Goal: Contribute content: Contribute content

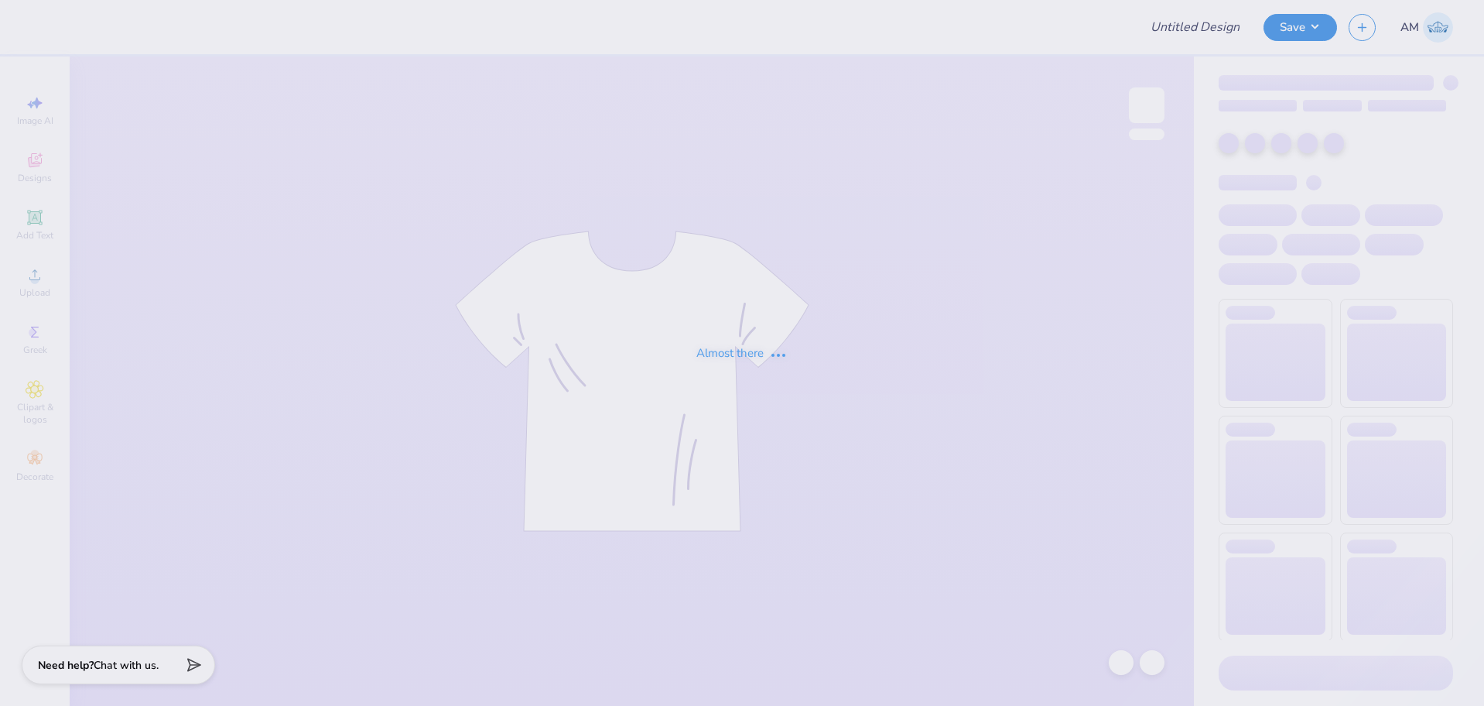
type input "Cornell University : Oviya Chhaya"
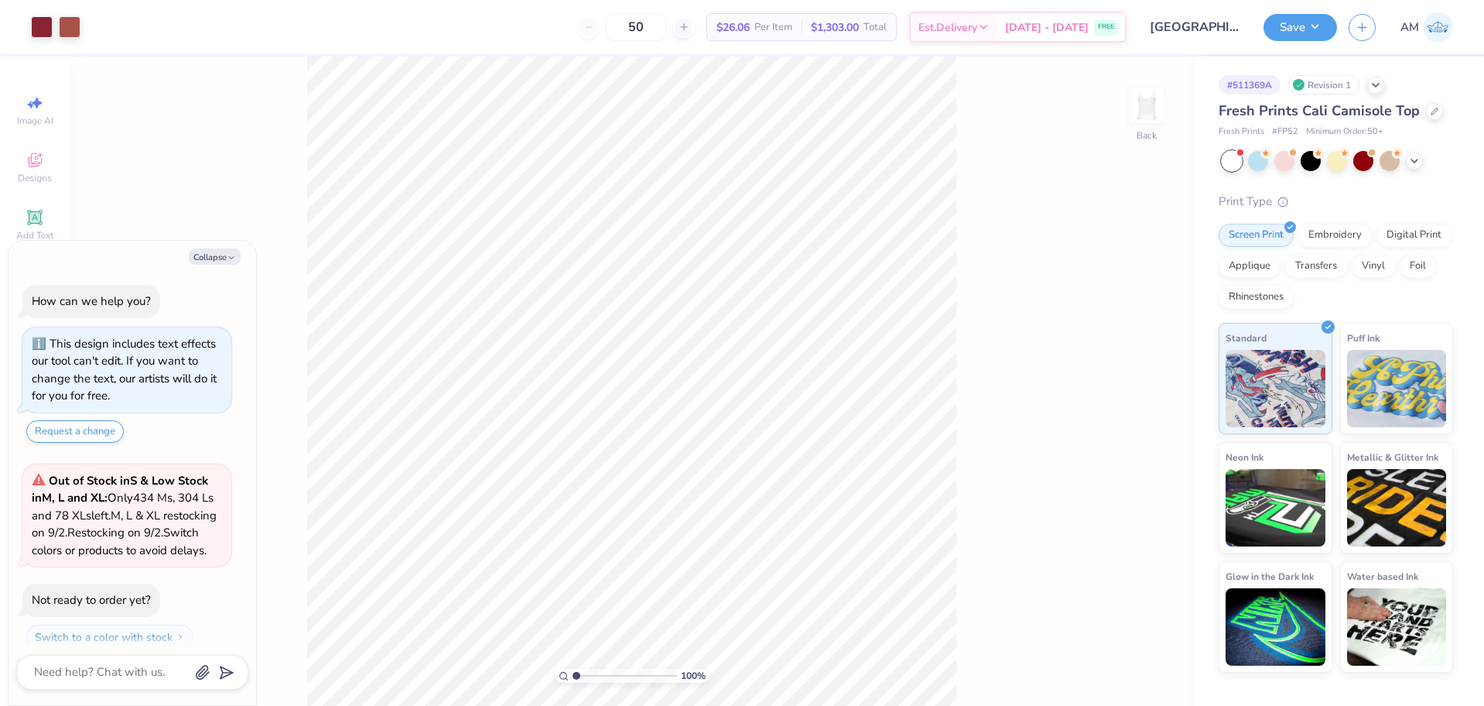
scroll to position [61, 0]
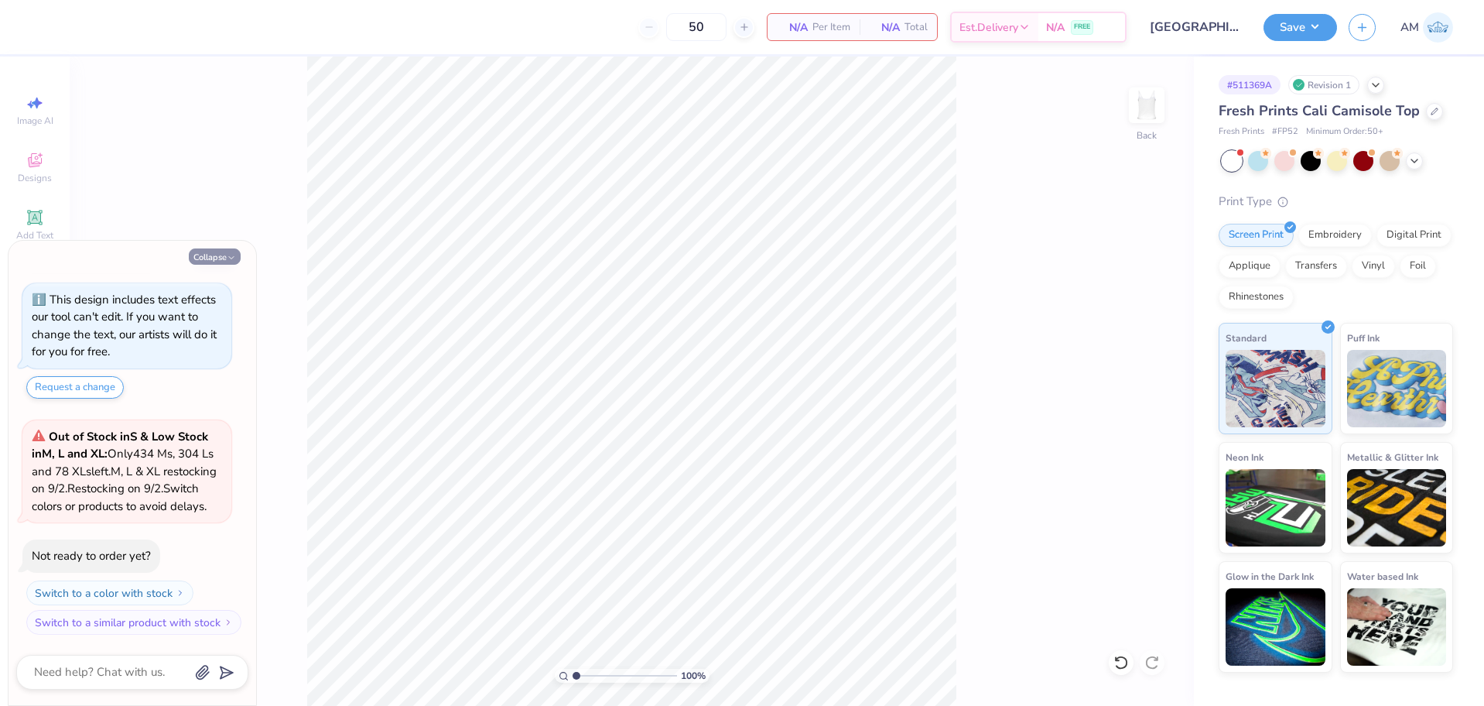
click at [217, 259] on button "Collapse" at bounding box center [215, 256] width 52 height 16
type textarea "x"
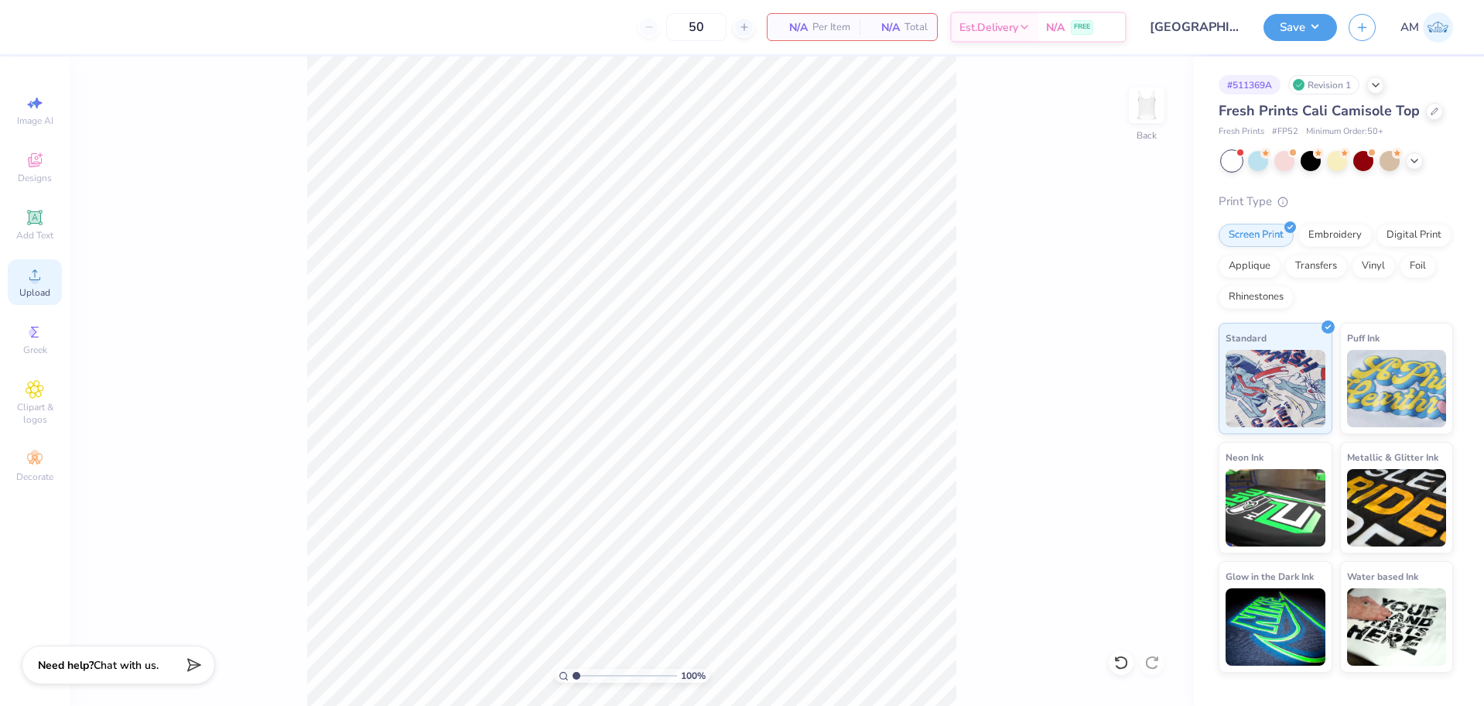
click at [19, 278] on div "Upload" at bounding box center [35, 282] width 54 height 46
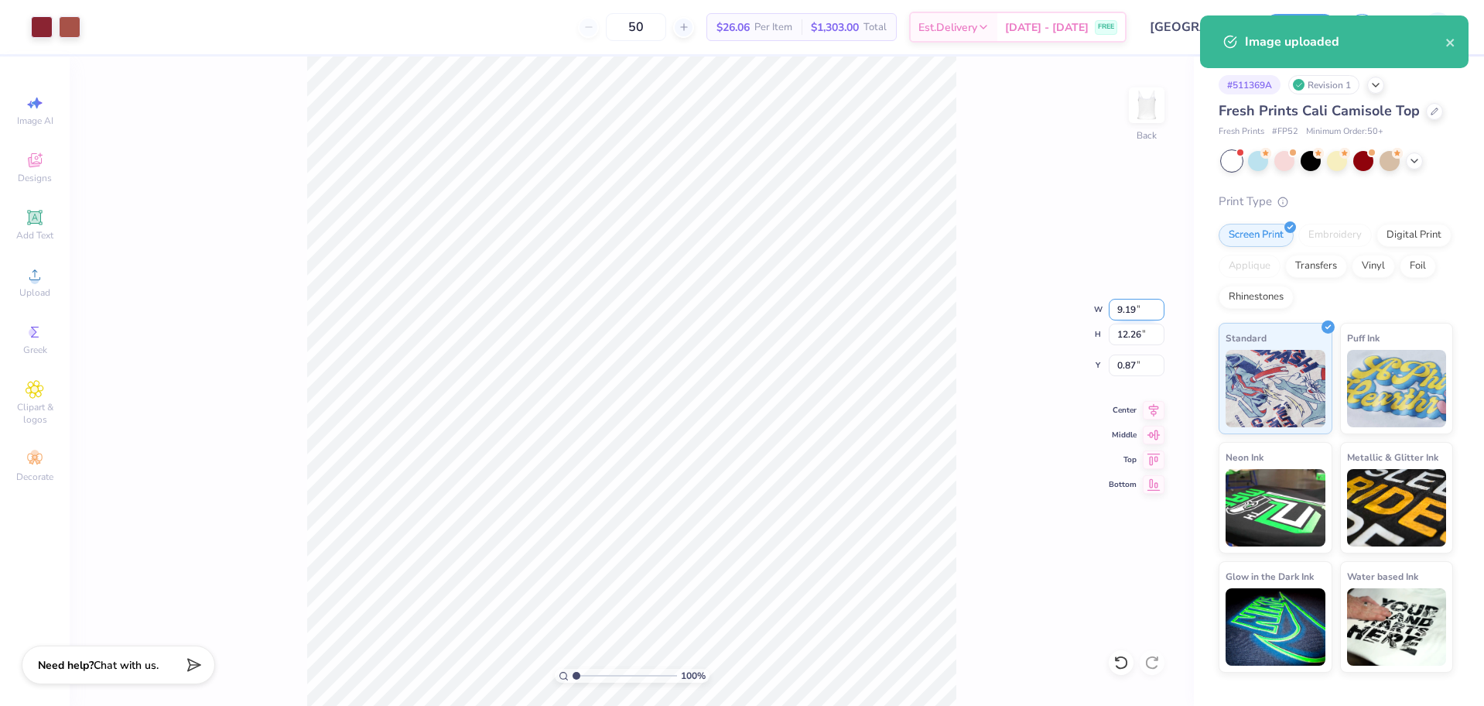
click at [1125, 309] on input "9.19" at bounding box center [1137, 310] width 56 height 22
type input "7.00"
type input "9.34"
click at [1129, 365] on input "2.33" at bounding box center [1137, 365] width 56 height 22
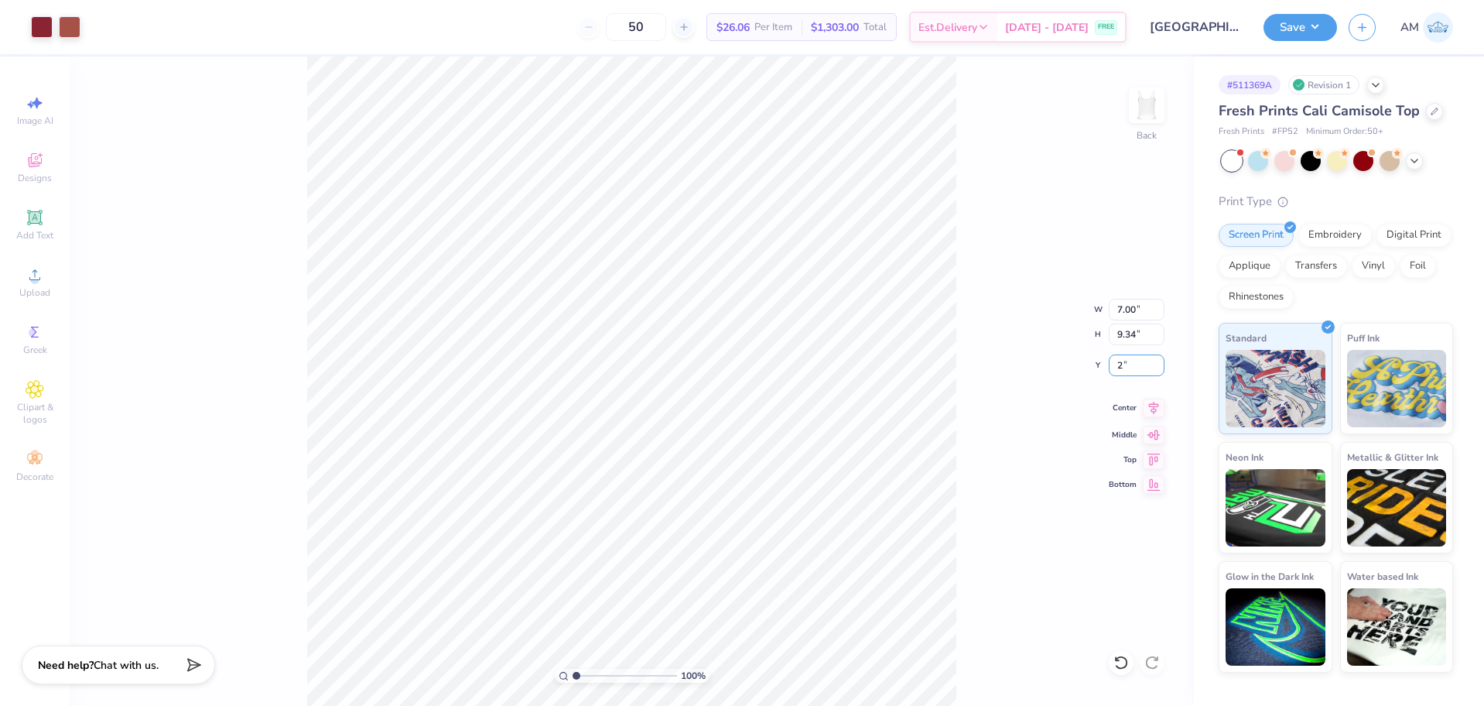
type input "2.00"
click at [1152, 412] on icon at bounding box center [1154, 408] width 10 height 13
click at [1302, 23] on button "Save" at bounding box center [1301, 25] width 74 height 27
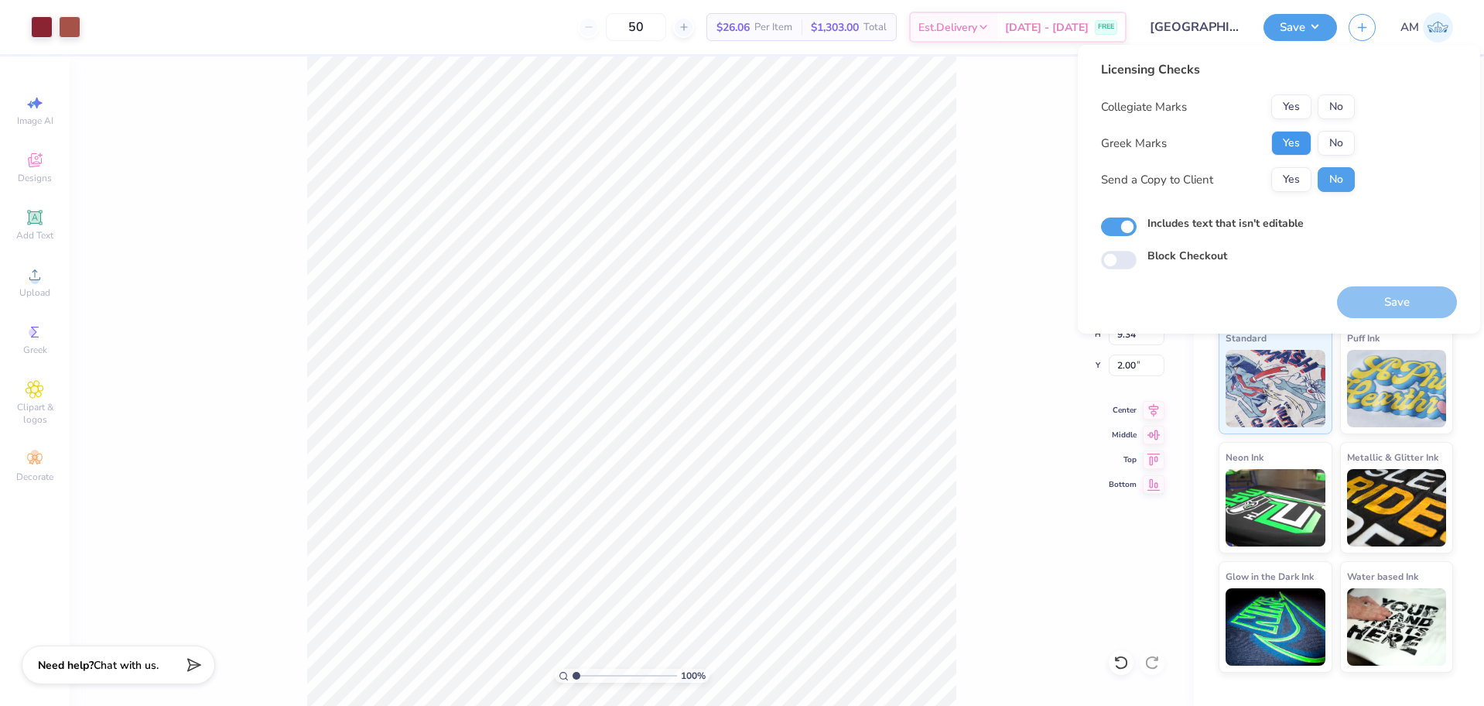
click at [1306, 143] on button "Yes" at bounding box center [1292, 143] width 40 height 25
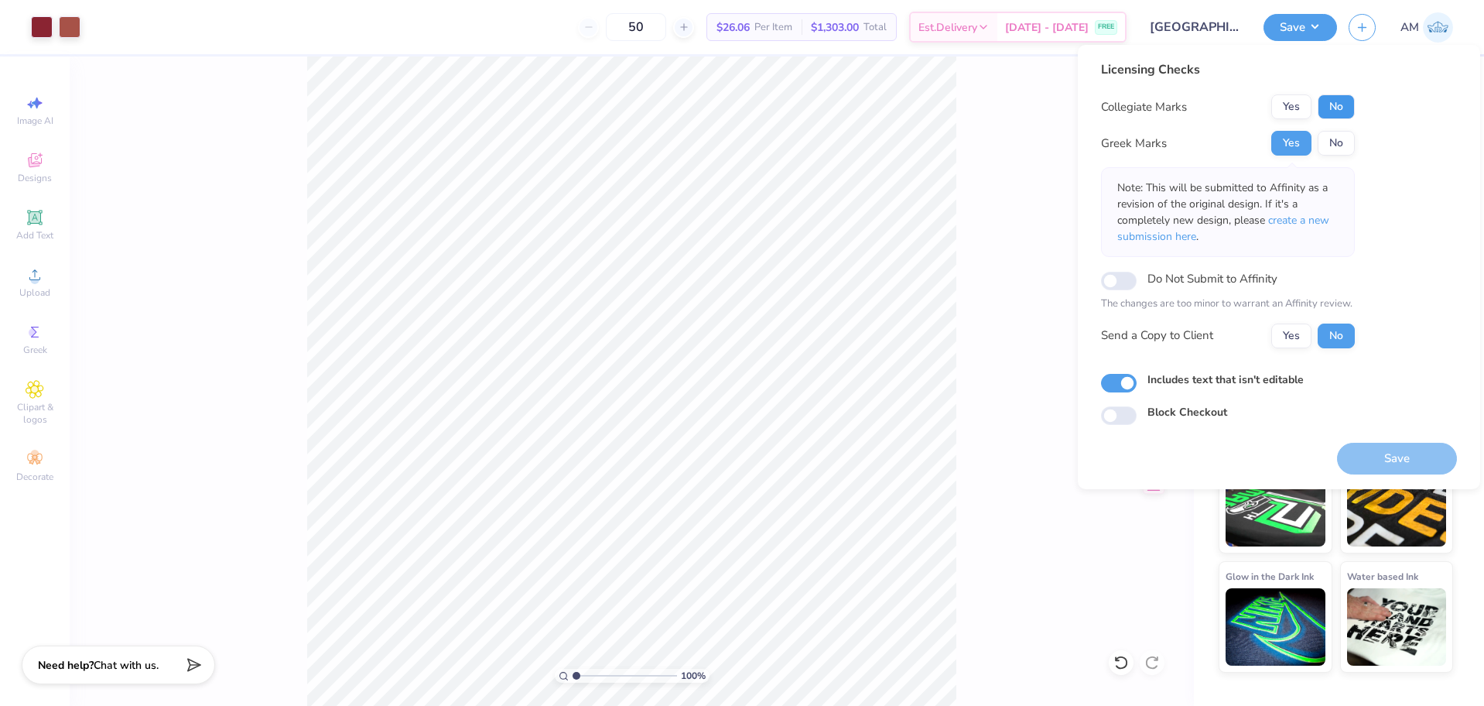
click at [1330, 102] on button "No" at bounding box center [1336, 106] width 37 height 25
click at [1303, 333] on button "Yes" at bounding box center [1292, 336] width 40 height 25
click at [1381, 462] on button "Save" at bounding box center [1397, 459] width 120 height 32
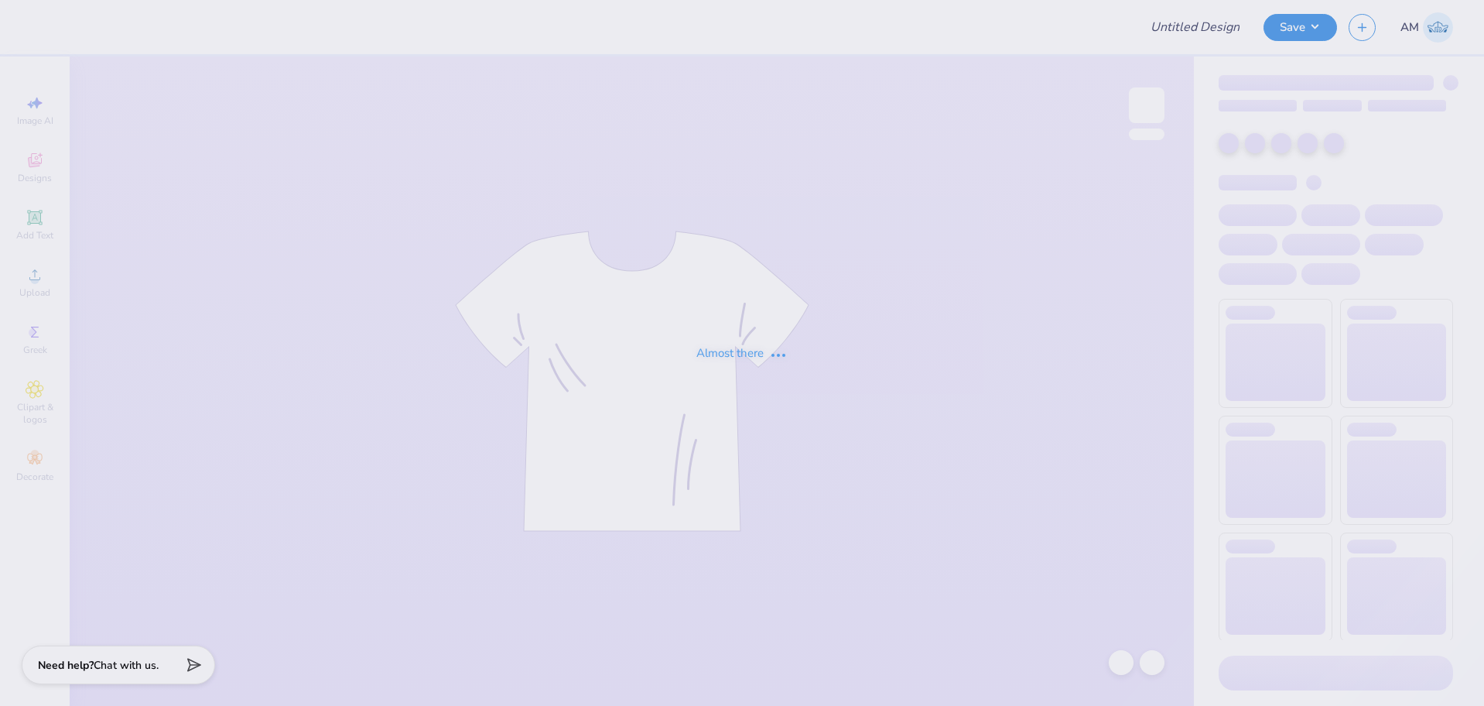
type input "Fall Rush"
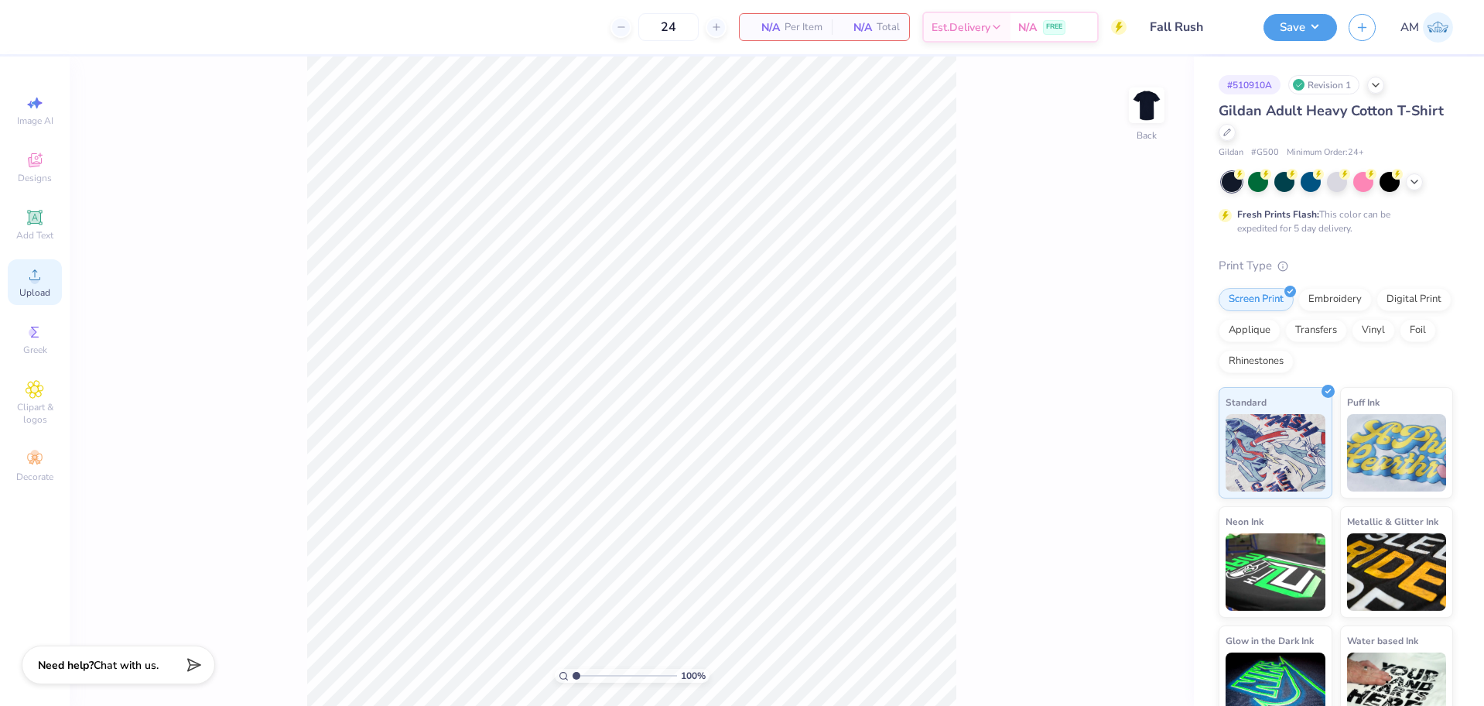
click at [31, 278] on circle at bounding box center [34, 280] width 9 height 9
click at [40, 277] on icon at bounding box center [35, 274] width 19 height 19
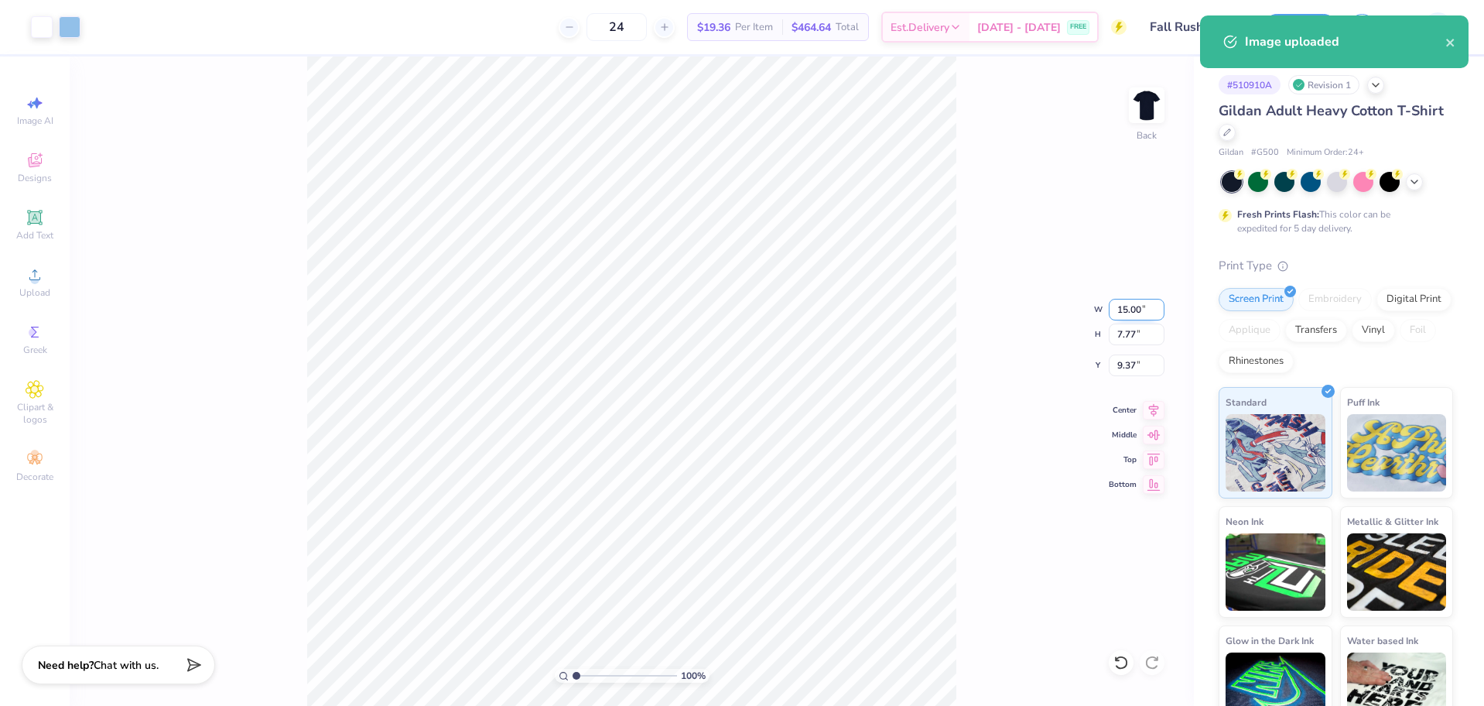
click at [1126, 308] on input "15.00" at bounding box center [1137, 310] width 56 height 22
type input "3.50"
type input "1.81"
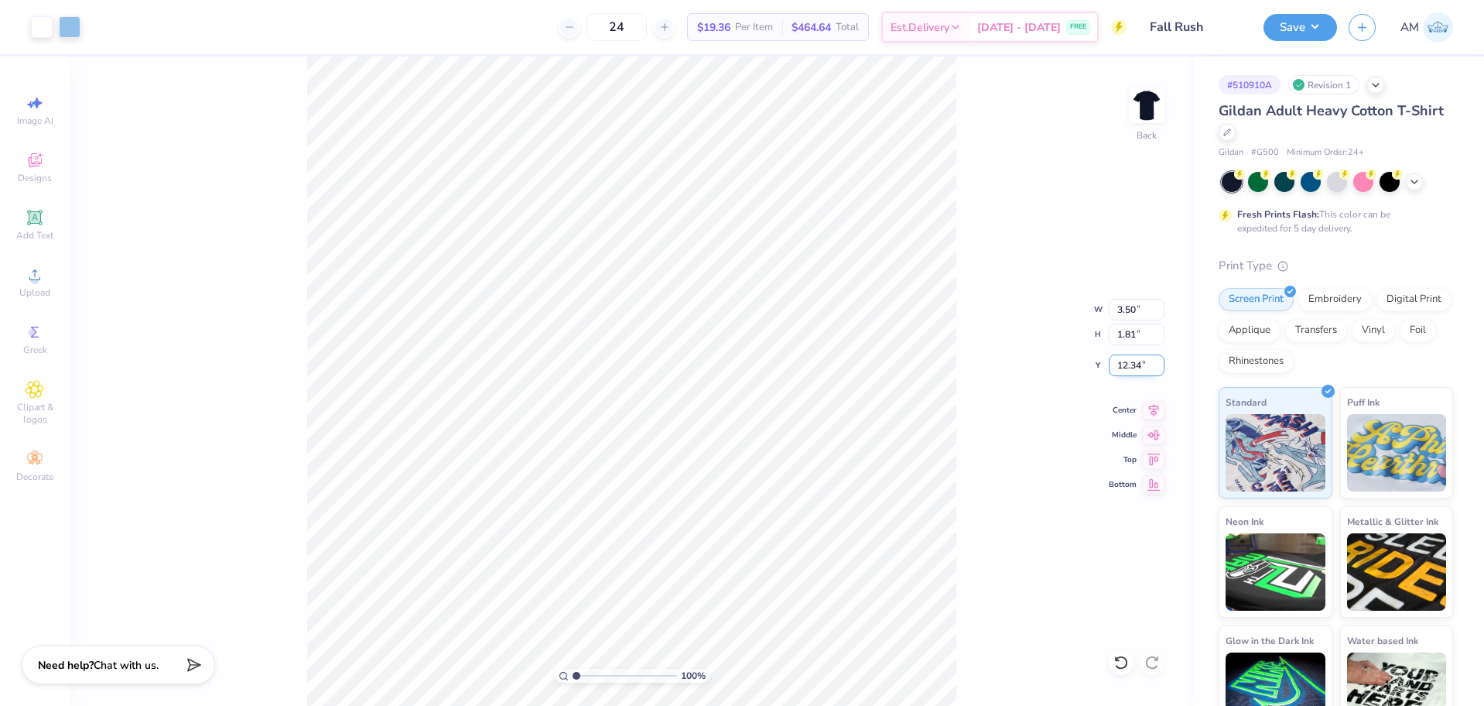
click at [1136, 372] on input "12.34" at bounding box center [1137, 365] width 56 height 22
type input "3.00"
click at [1156, 407] on icon at bounding box center [1154, 408] width 10 height 13
click at [1147, 104] on img at bounding box center [1147, 105] width 62 height 62
click at [48, 292] on span "Upload" at bounding box center [34, 292] width 31 height 12
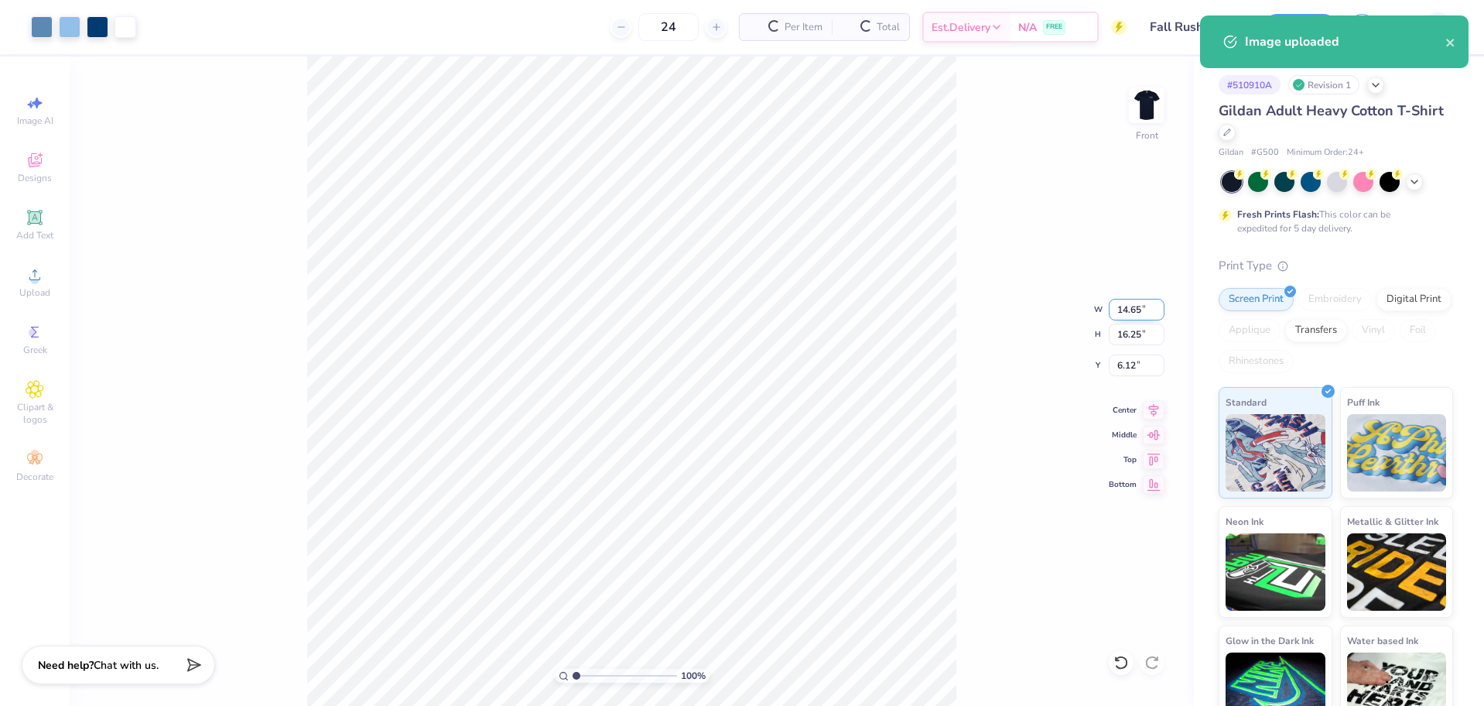
click at [1131, 309] on input "14.65" at bounding box center [1137, 310] width 56 height 22
type input "12.00"
type input "13.31"
click at [1129, 365] on input "7.59" at bounding box center [1137, 365] width 56 height 22
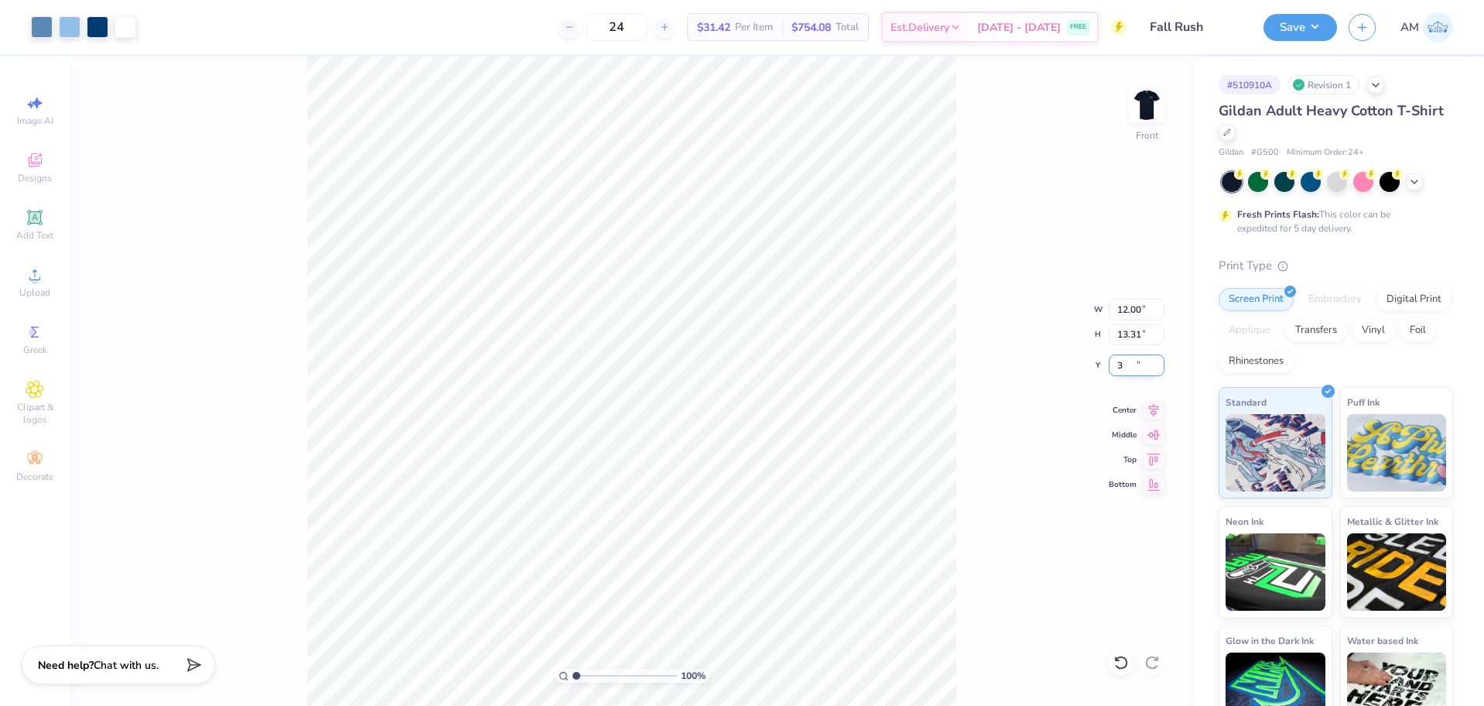
type input "3.00"
click at [1150, 412] on icon at bounding box center [1154, 408] width 22 height 19
click at [1145, 116] on img at bounding box center [1147, 105] width 62 height 62
click at [1152, 102] on img at bounding box center [1147, 105] width 62 height 62
click at [1147, 103] on img at bounding box center [1147, 105] width 62 height 62
